Goal: Information Seeking & Learning: Learn about a topic

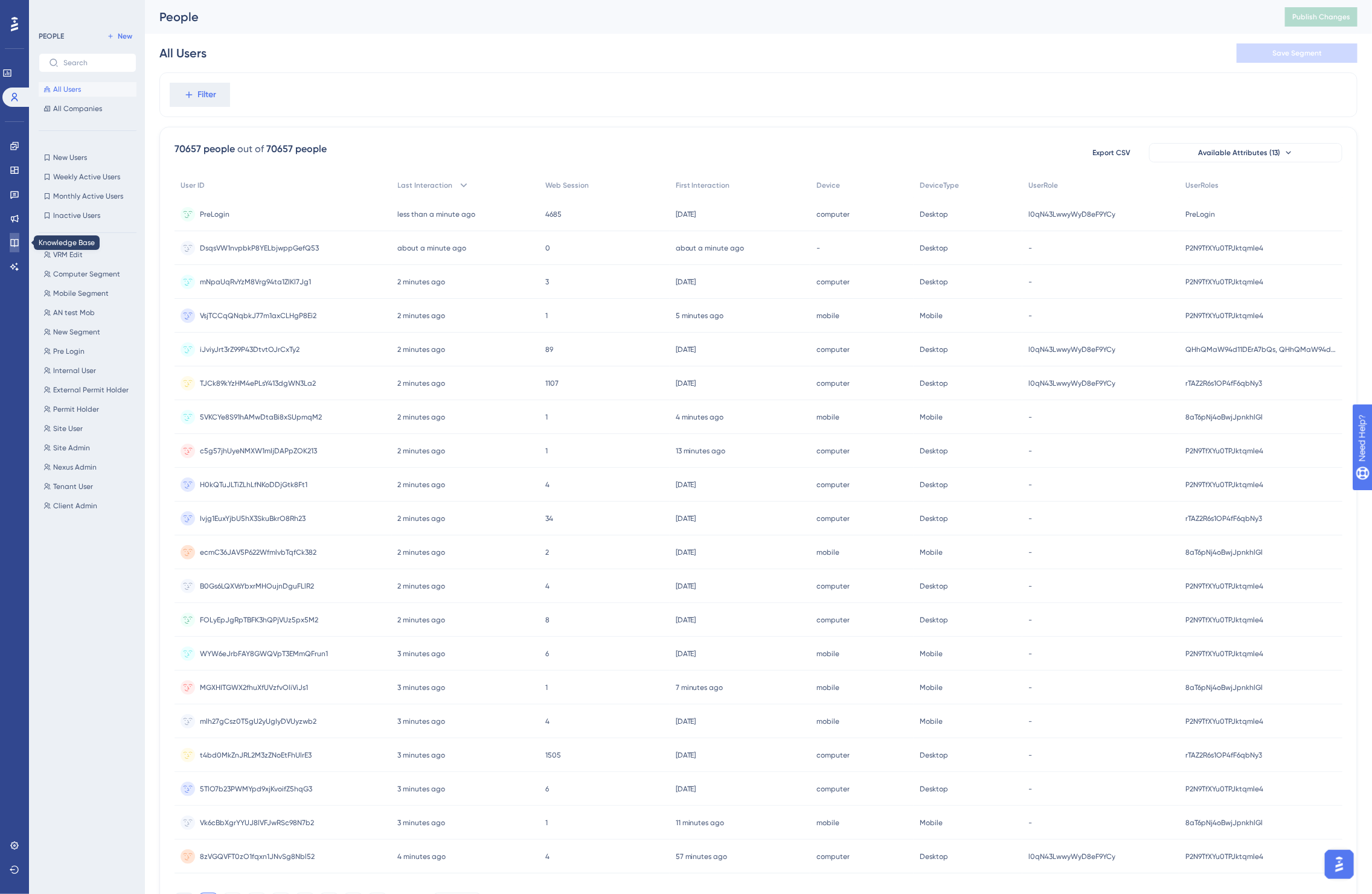
click at [11, 242] on icon at bounding box center [14, 242] width 10 height 10
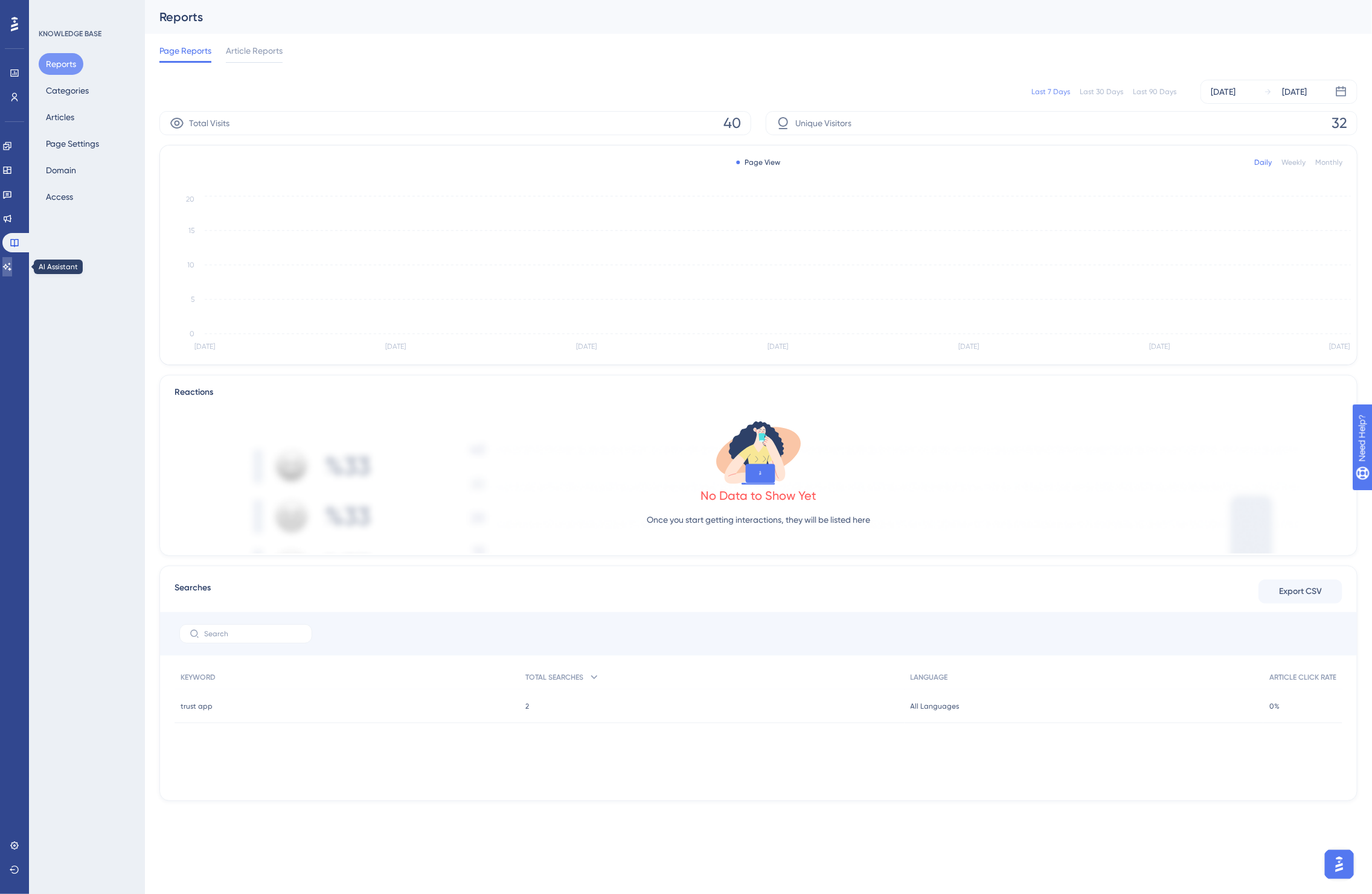
click at [12, 270] on icon at bounding box center [8, 267] width 10 height 10
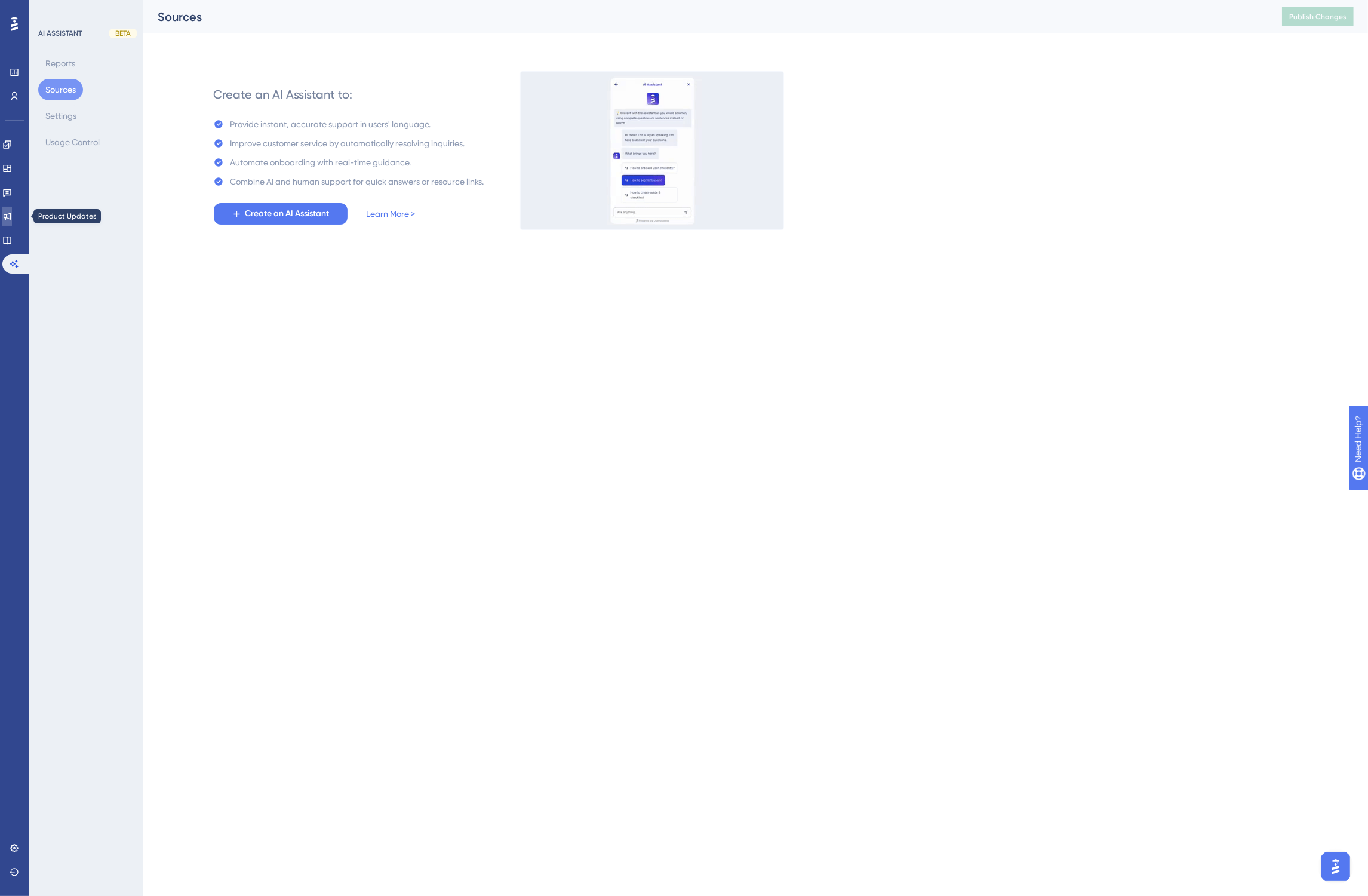
click at [12, 219] on icon at bounding box center [7, 216] width 10 height 10
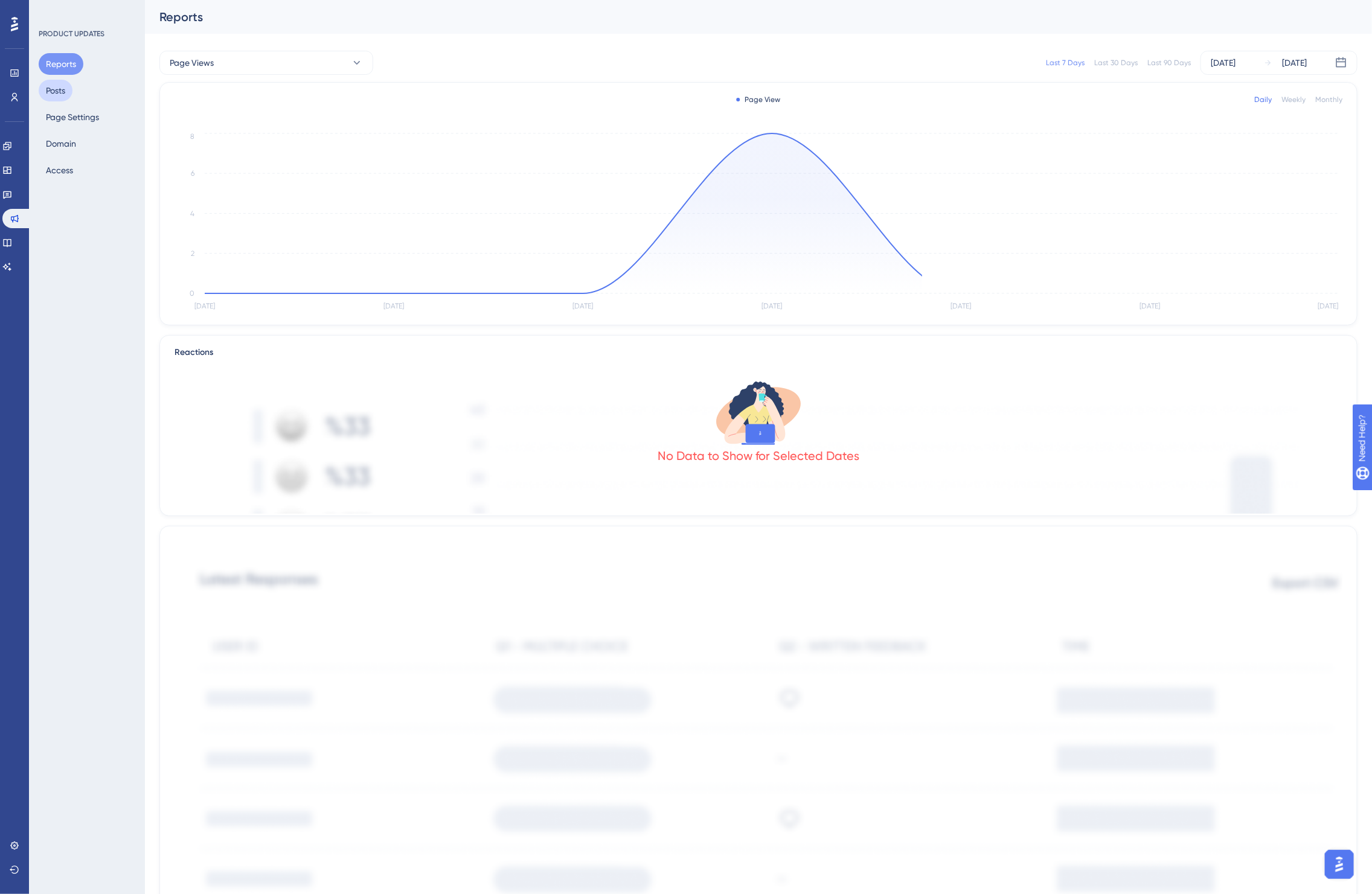
click at [62, 94] on button "Posts" at bounding box center [55, 91] width 34 height 22
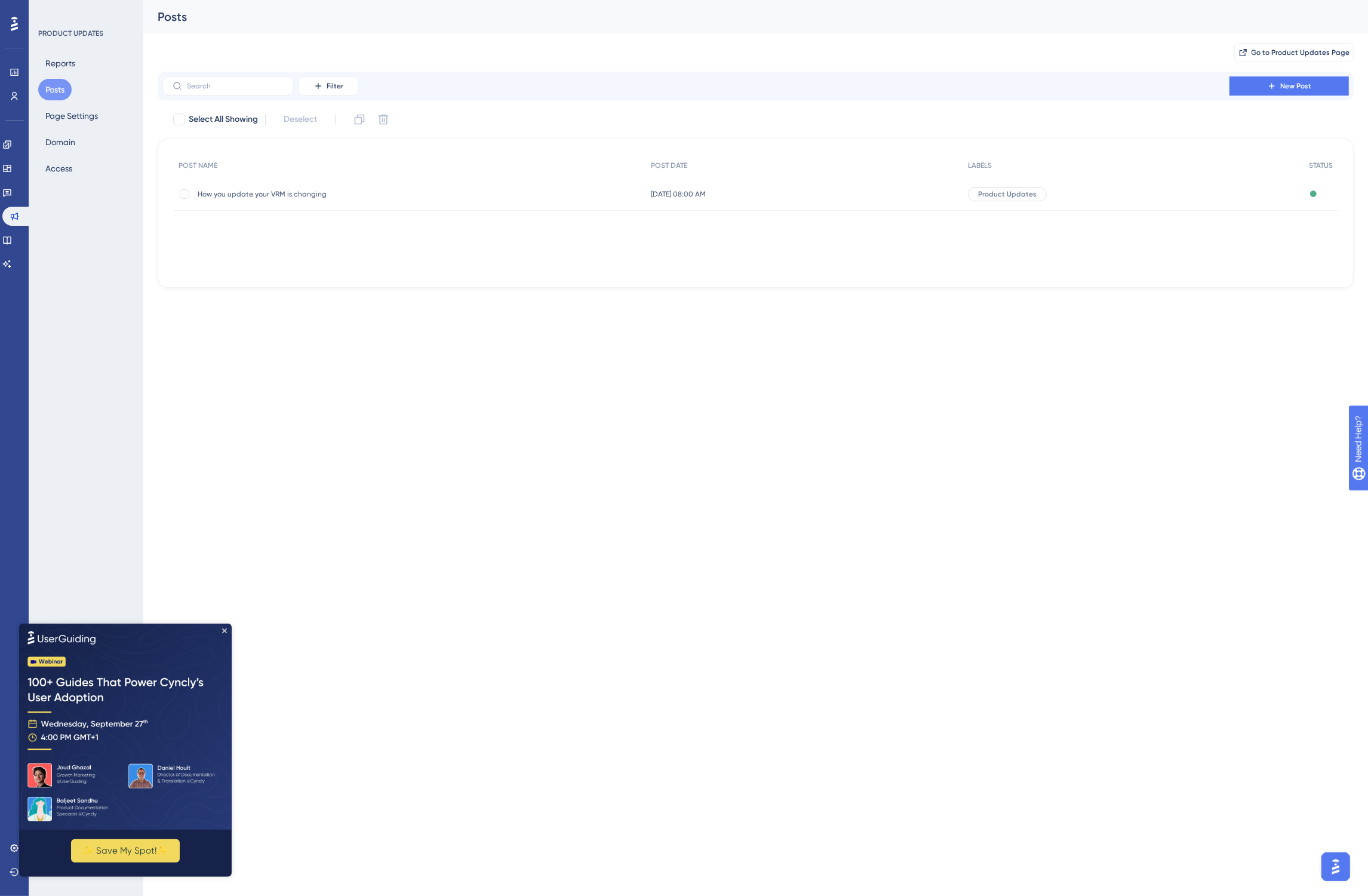
click at [290, 190] on span "How you update your VRM is changing" at bounding box center [293, 194] width 191 height 10
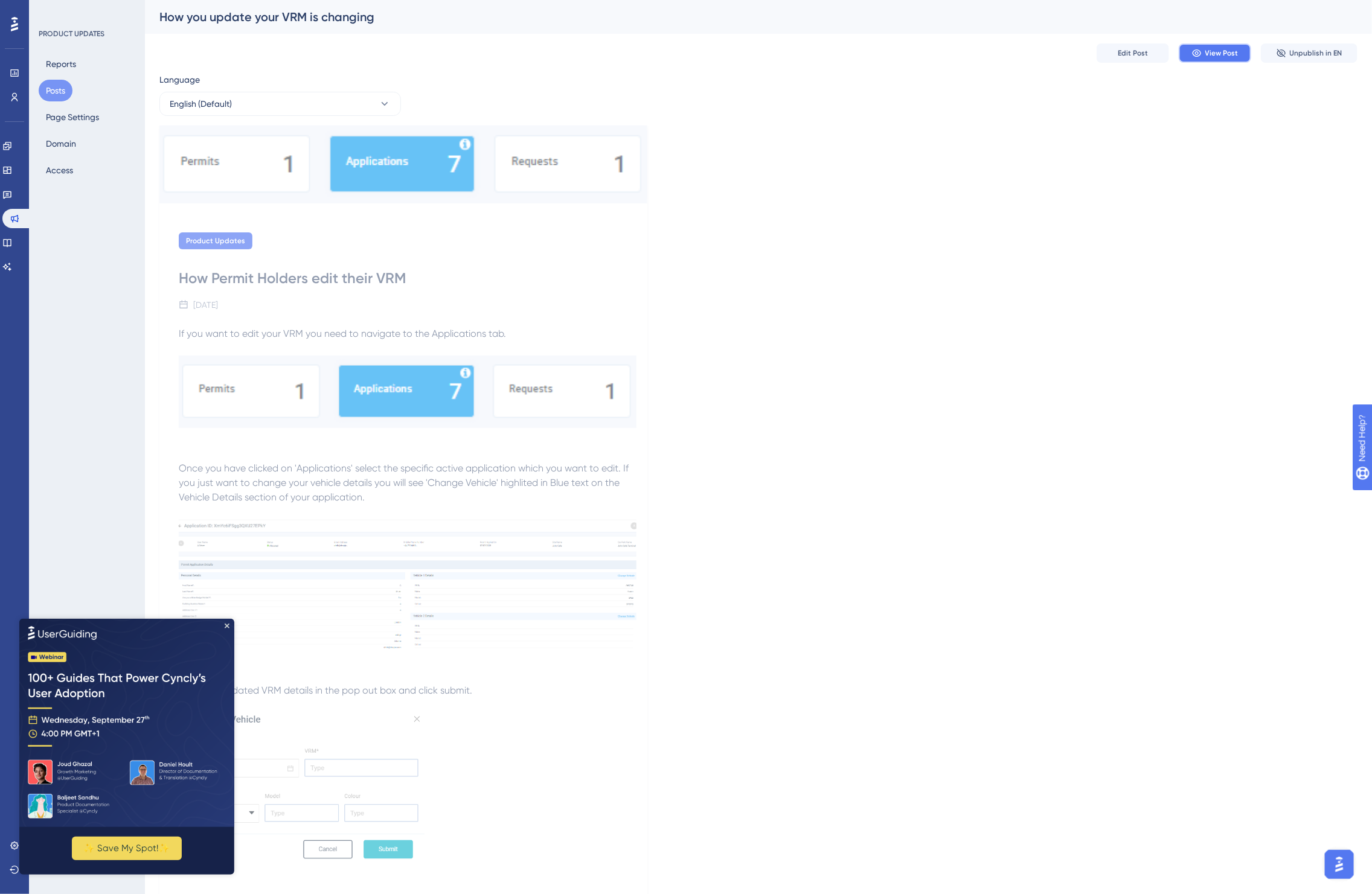
click at [1225, 57] on span "View Post" at bounding box center [1222, 53] width 33 height 10
